Goal: Navigation & Orientation: Find specific page/section

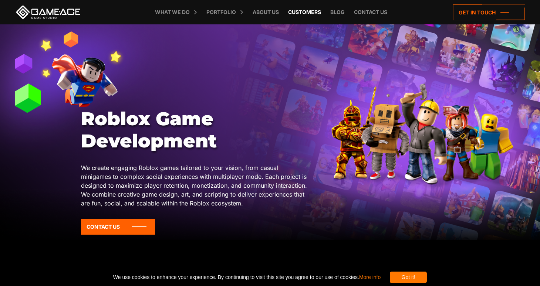
click at [311, 13] on link "Customers" at bounding box center [304, 12] width 40 height 24
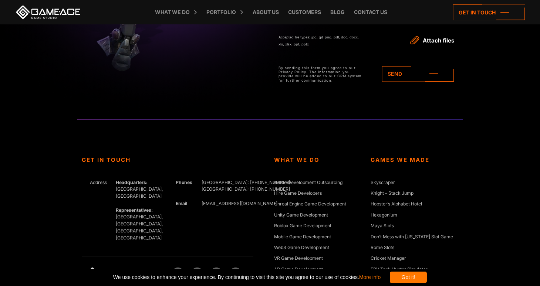
scroll to position [1587, 0]
